Goal: Check status: Check status

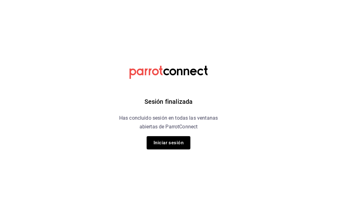
click at [181, 142] on button "Iniciar sesión" at bounding box center [169, 142] width 44 height 13
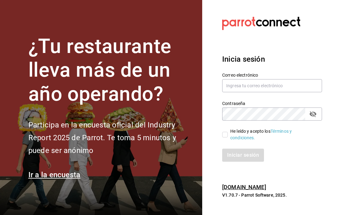
click at [260, 92] on input "text" at bounding box center [272, 85] width 100 height 13
type input "multiusuario@cafemoreto.com"
click at [224, 138] on input "He leído y acepto los Términos y condiciones." at bounding box center [225, 135] width 6 height 6
checkbox input "true"
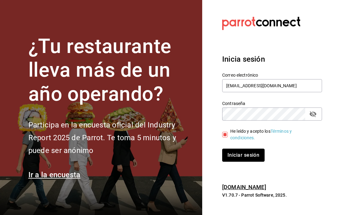
click at [247, 162] on button "Iniciar sesión" at bounding box center [243, 155] width 42 height 13
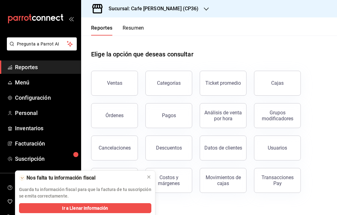
click at [149, 180] on div at bounding box center [148, 177] width 5 height 6
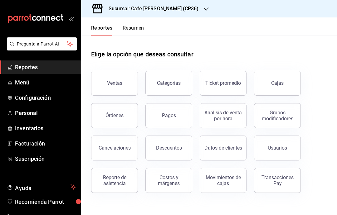
click at [128, 87] on button "Ventas" at bounding box center [114, 83] width 47 height 25
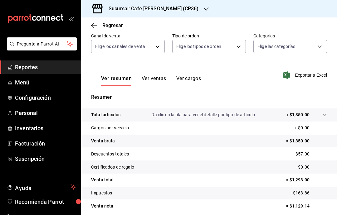
scroll to position [25, 0]
click at [153, 76] on button "Ver ventas" at bounding box center [154, 81] width 25 height 11
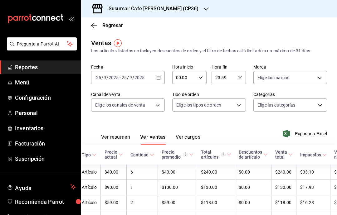
click at [99, 24] on span "Regresar" at bounding box center [107, 25] width 32 height 6
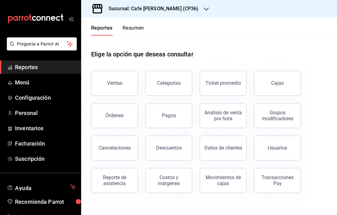
click at [279, 181] on div "Transacciones Pay" at bounding box center [277, 181] width 39 height 12
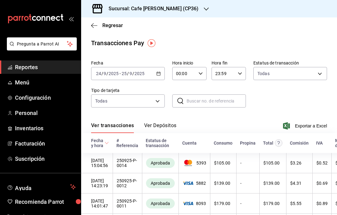
click at [158, 128] on button "Ver Depósitos" at bounding box center [160, 128] width 32 height 11
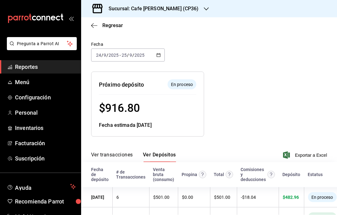
scroll to position [25, 0]
click at [319, 195] on span "En proceso" at bounding box center [322, 197] width 27 height 5
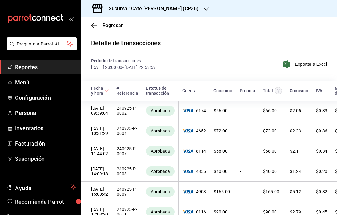
click at [99, 24] on span "Regresar" at bounding box center [107, 25] width 32 height 6
click at [92, 26] on icon "button" at bounding box center [92, 25] width 2 height 5
click at [95, 26] on icon "button" at bounding box center [94, 25] width 6 height 0
click at [97, 24] on icon "button" at bounding box center [94, 26] width 6 height 6
click at [96, 26] on icon "button" at bounding box center [94, 26] width 6 height 6
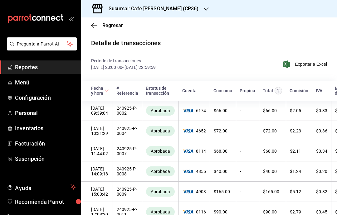
click at [96, 26] on icon "button" at bounding box center [94, 25] width 6 height 0
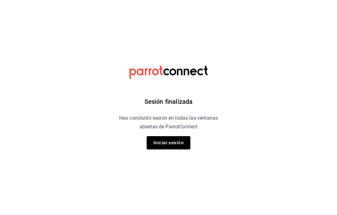
click at [175, 146] on button "Iniciar sesión" at bounding box center [169, 142] width 44 height 13
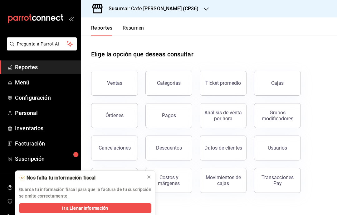
click at [287, 178] on div "Transacciones Pay" at bounding box center [277, 181] width 39 height 12
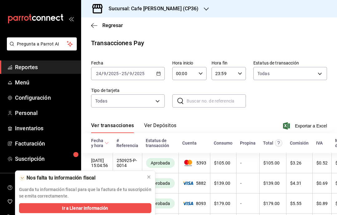
click at [148, 178] on icon at bounding box center [148, 177] width 5 height 5
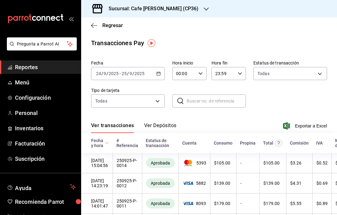
click at [168, 125] on button "Ver Depósitos" at bounding box center [160, 128] width 32 height 11
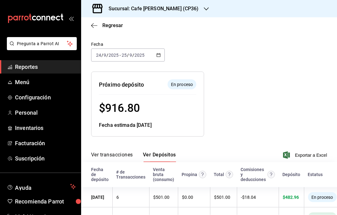
scroll to position [25, 0]
